Goal: Task Accomplishment & Management: Use online tool/utility

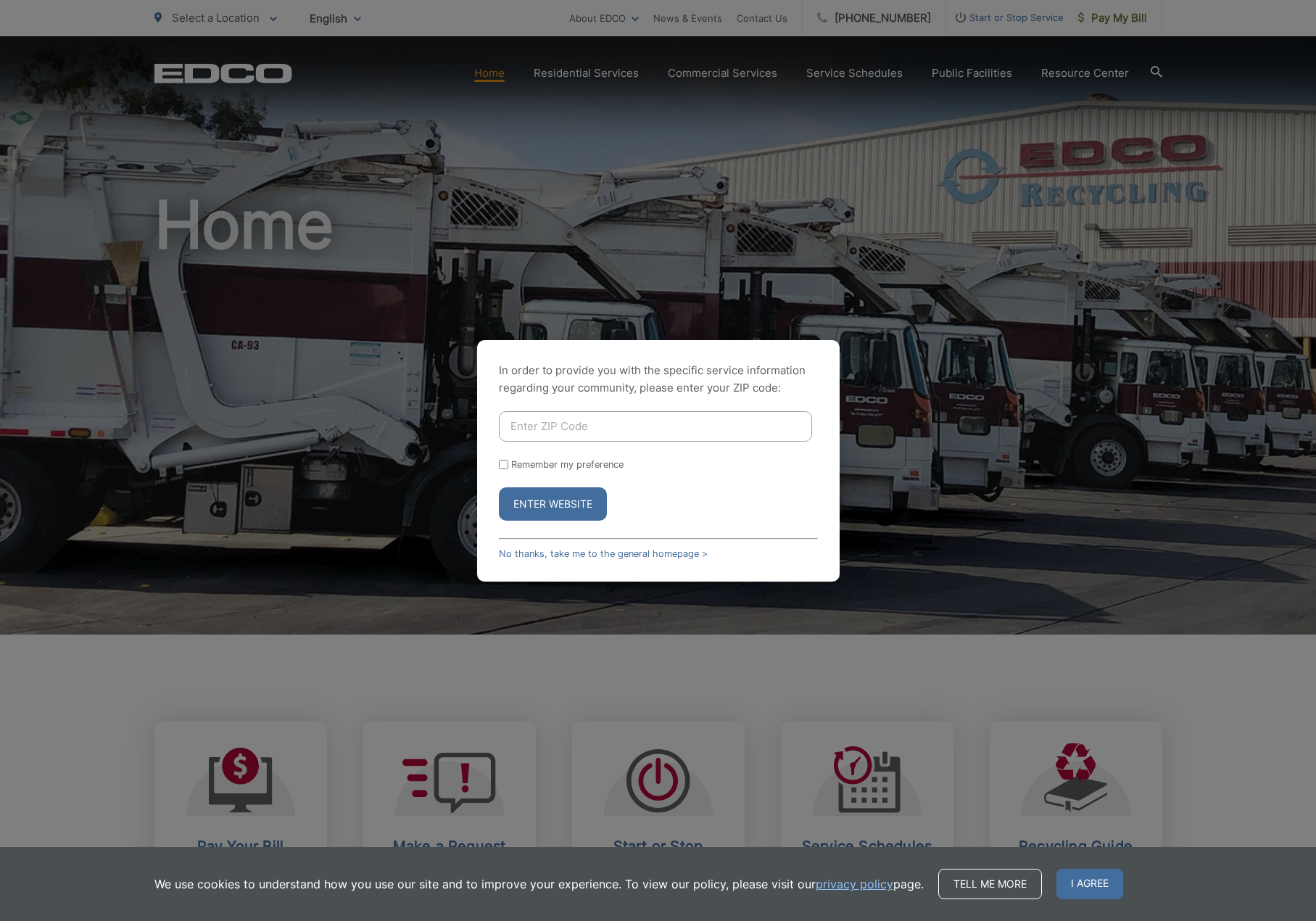
click at [592, 428] on input "Enter ZIP Code" at bounding box center [656, 425] width 314 height 30
type input "92116"
click at [542, 506] on button "Enter Website" at bounding box center [553, 504] width 108 height 34
click at [553, 503] on button "Enter Website" at bounding box center [553, 504] width 108 height 34
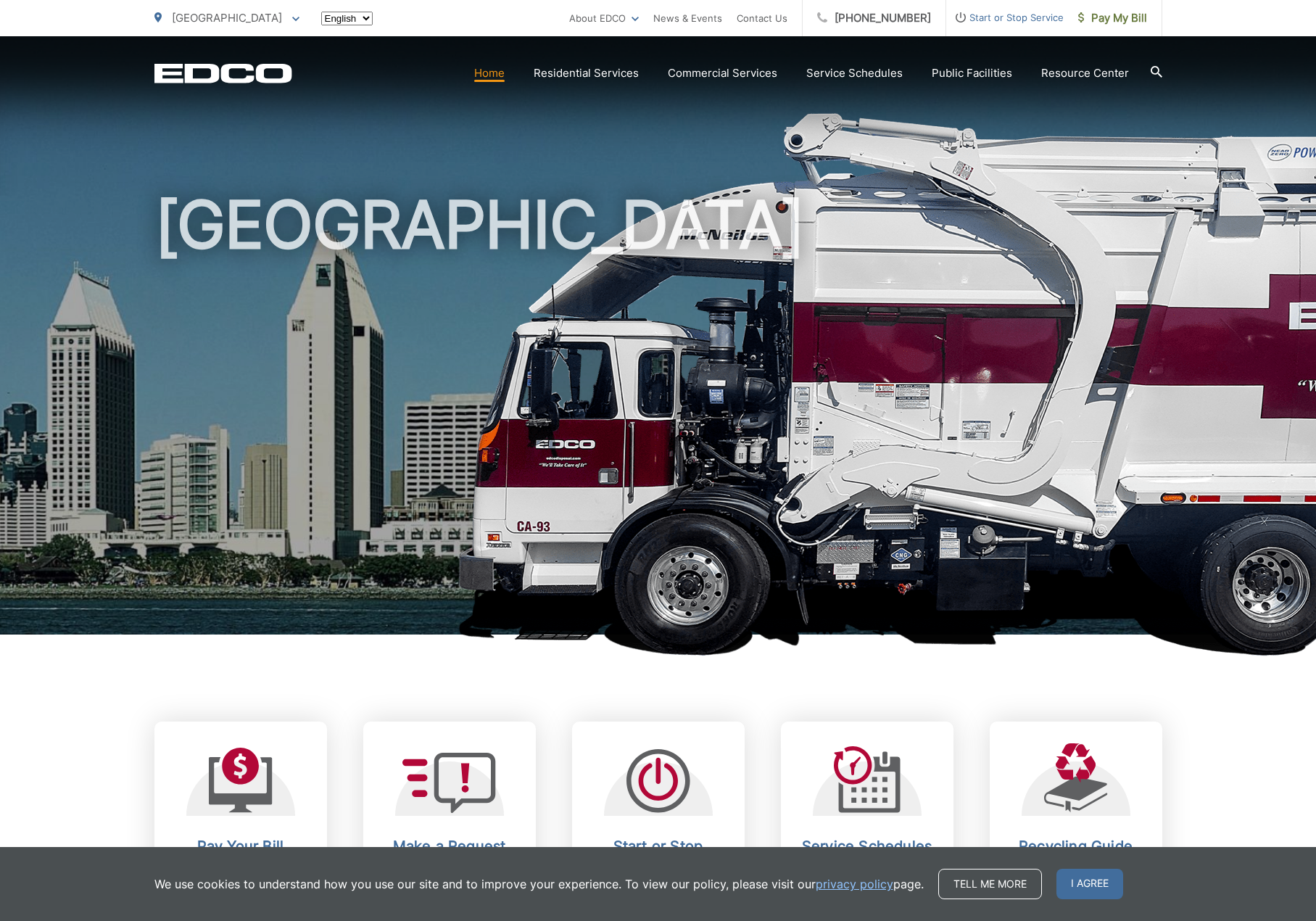
scroll to position [4, 0]
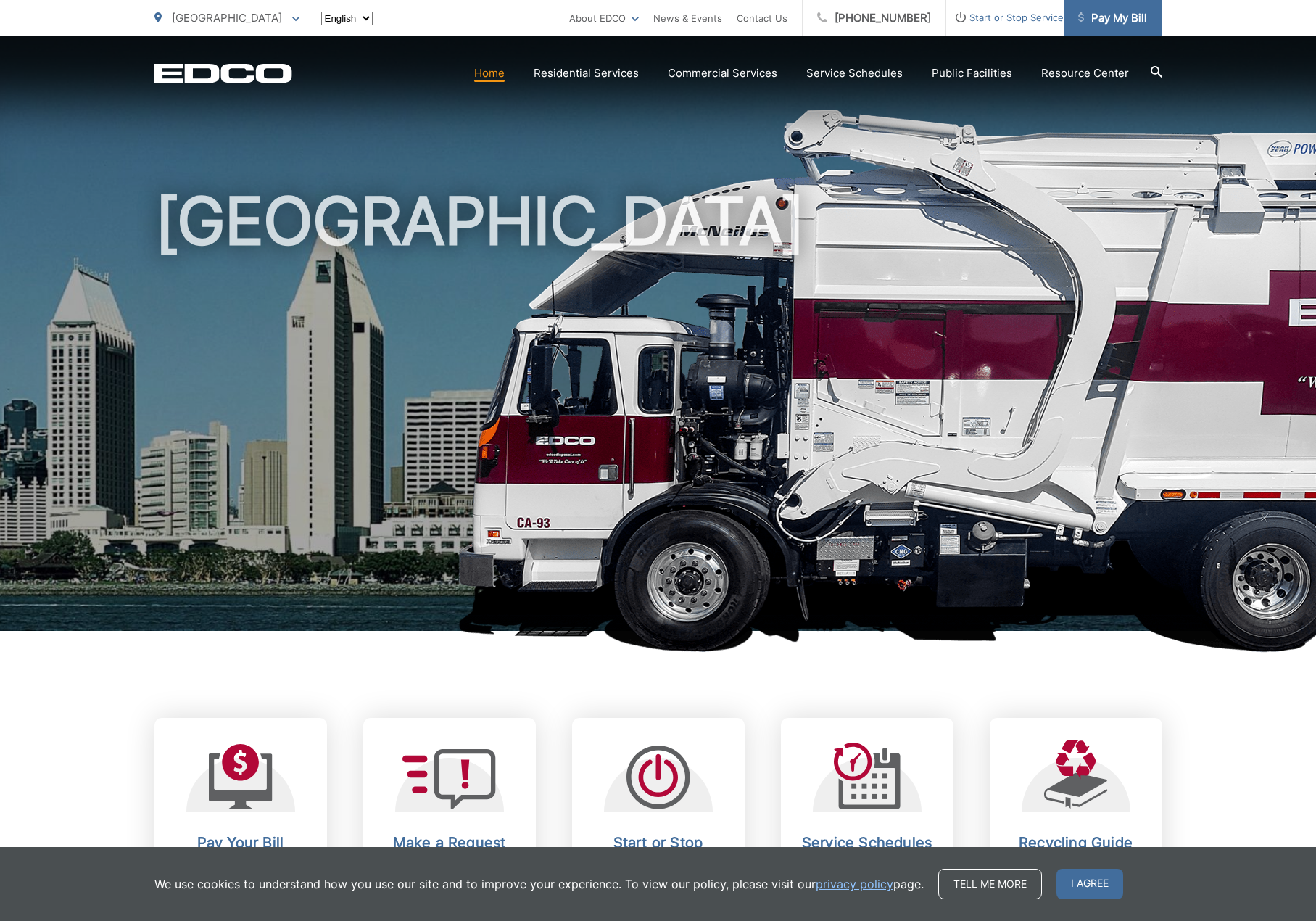
click at [1117, 19] on span "Pay My Bill" at bounding box center [1113, 17] width 69 height 17
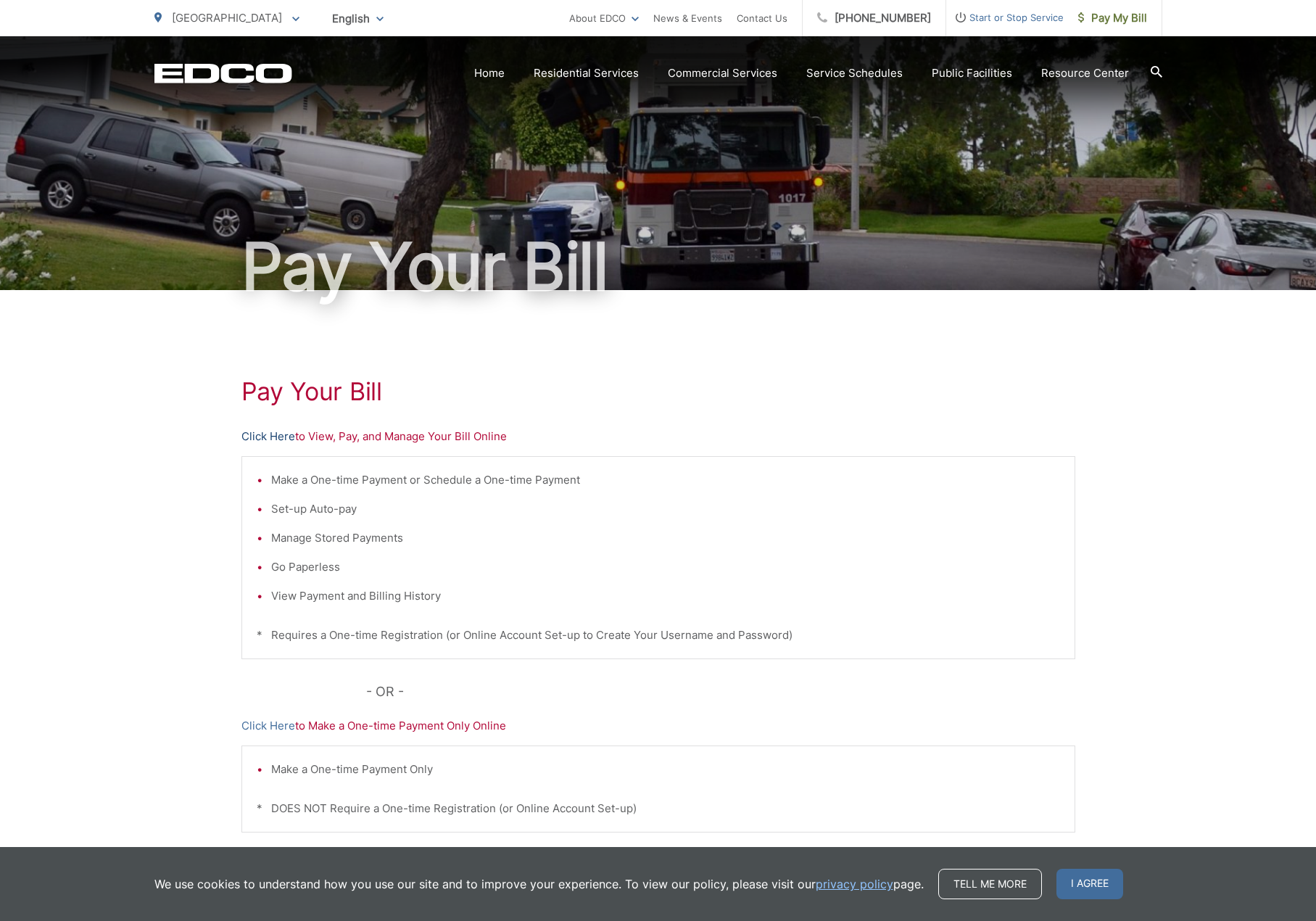
click at [278, 437] on link "Click Here" at bounding box center [268, 436] width 54 height 17
